Goal: Navigation & Orientation: Find specific page/section

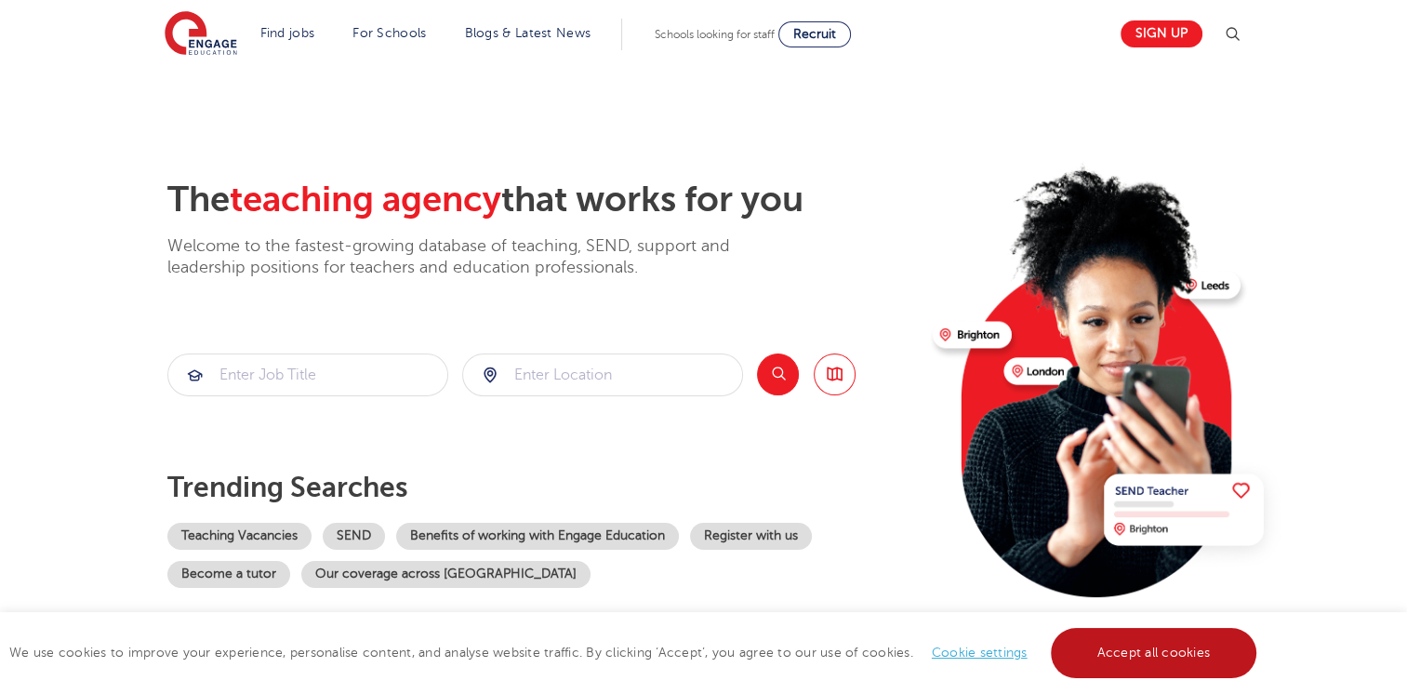
click at [1116, 660] on link "Accept all cookies" at bounding box center [1154, 653] width 206 height 50
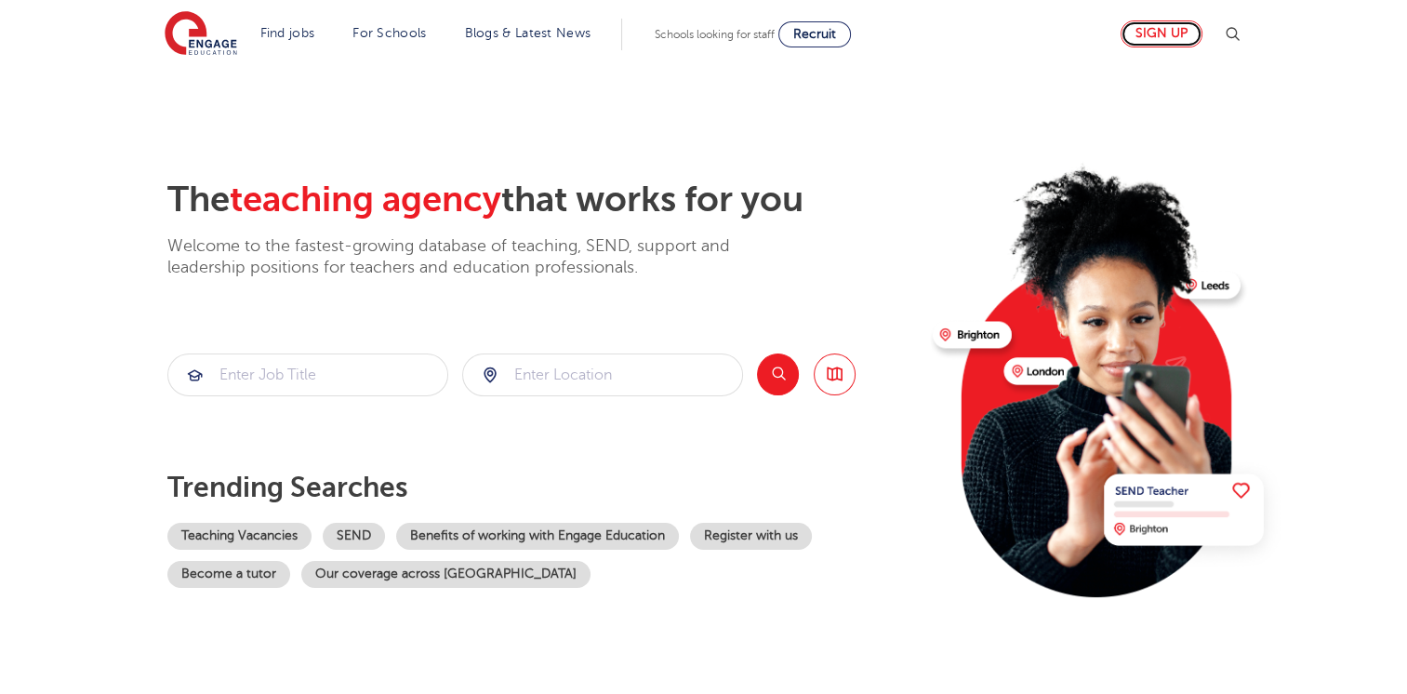
click at [1183, 40] on link "Sign up" at bounding box center [1162, 33] width 82 height 27
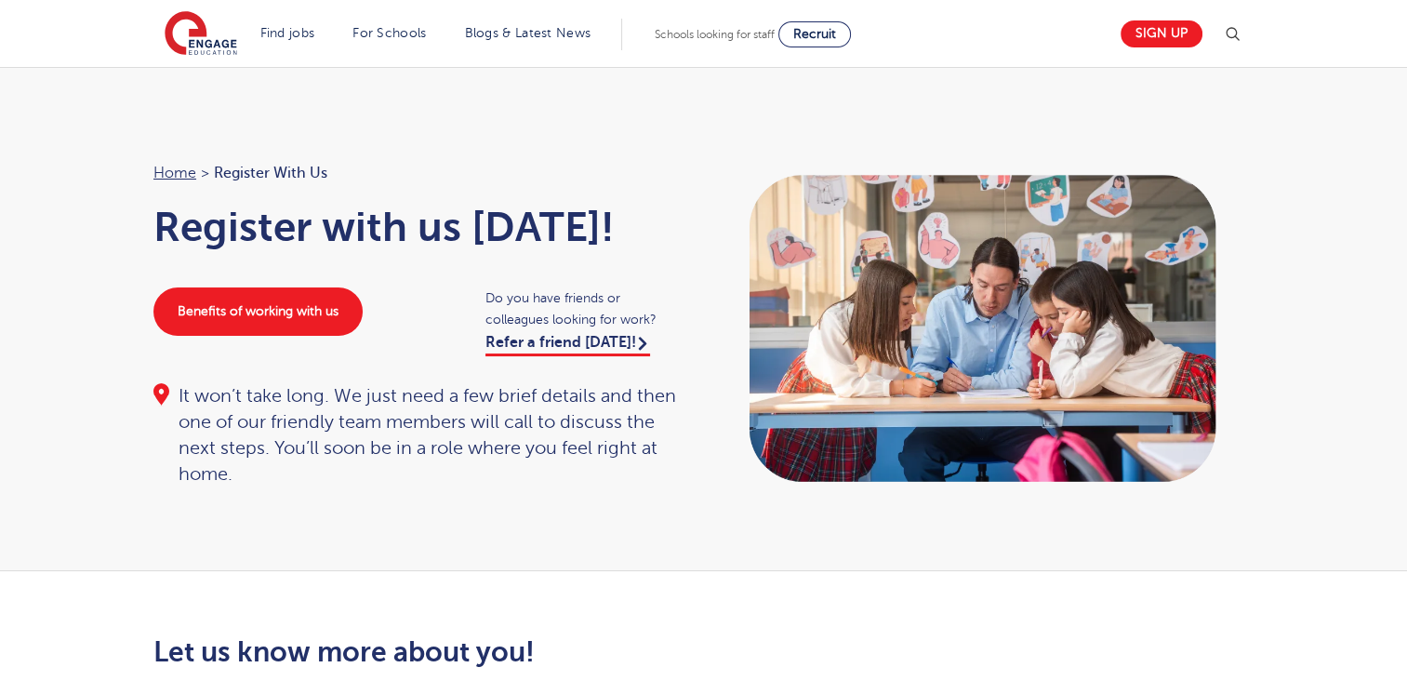
click at [1027, 31] on section "Find jobs All vacancies We have one of the UK's largest database. and with hund…" at bounding box center [637, 34] width 945 height 68
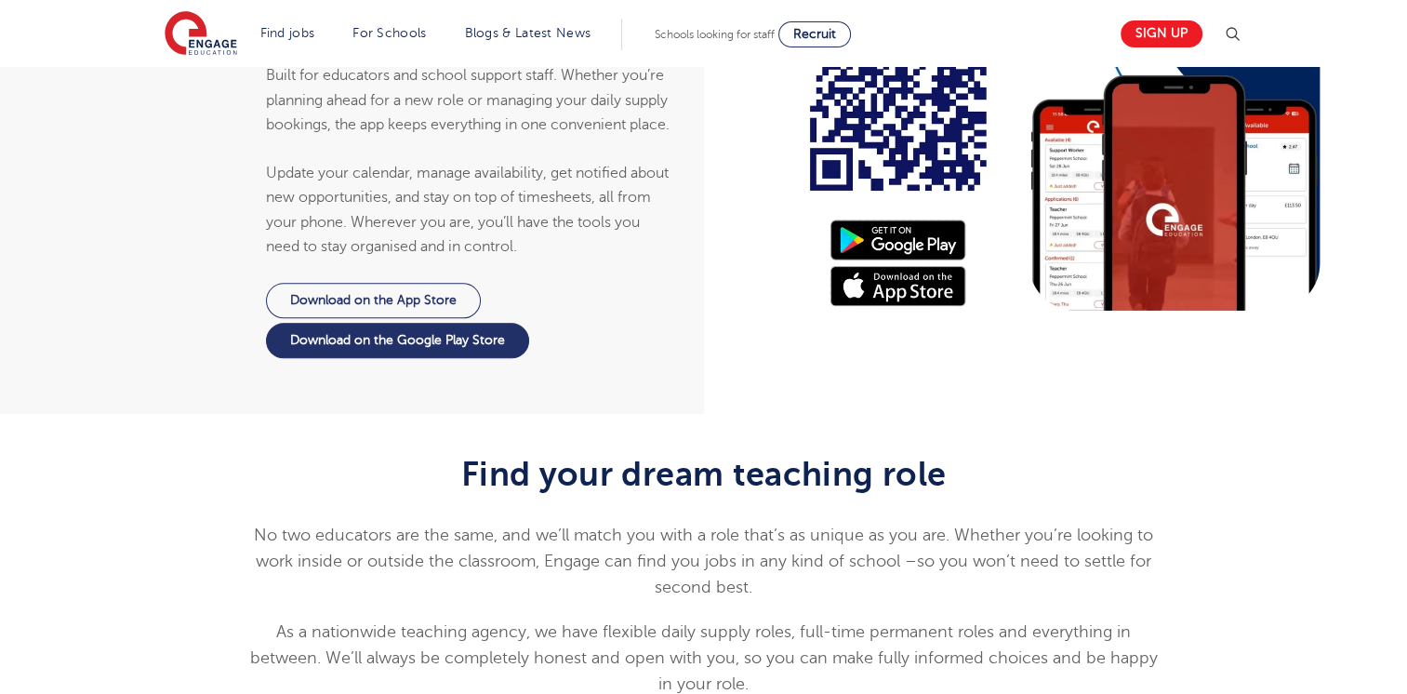
scroll to position [1940, 0]
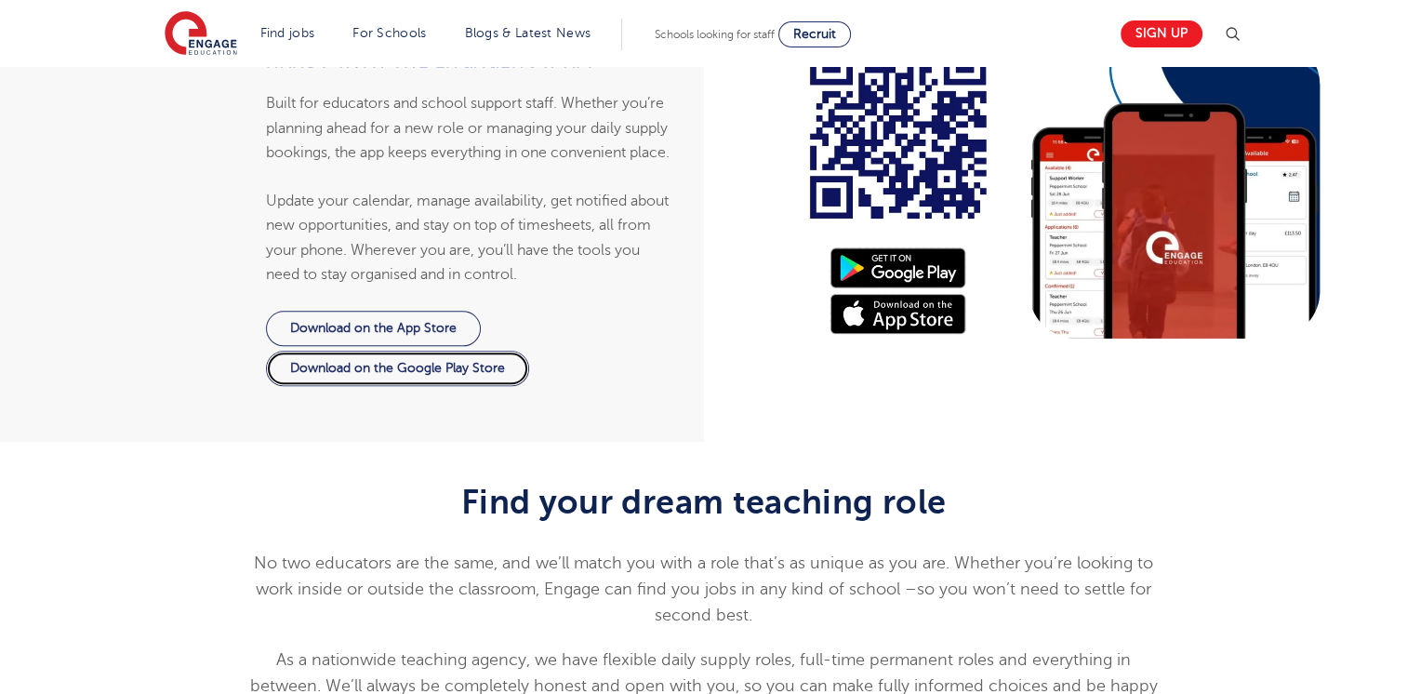
click at [442, 366] on link "Download on the Google Play Store" at bounding box center [397, 368] width 263 height 35
